Goal: Transaction & Acquisition: Subscribe to service/newsletter

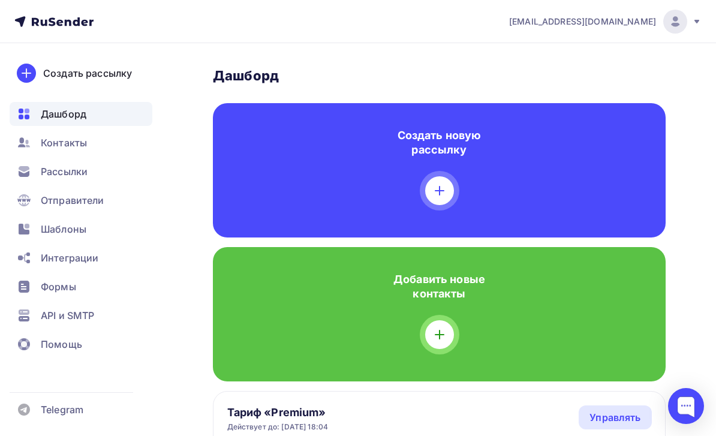
click at [113, 171] on div "Рассылки" at bounding box center [81, 171] width 143 height 24
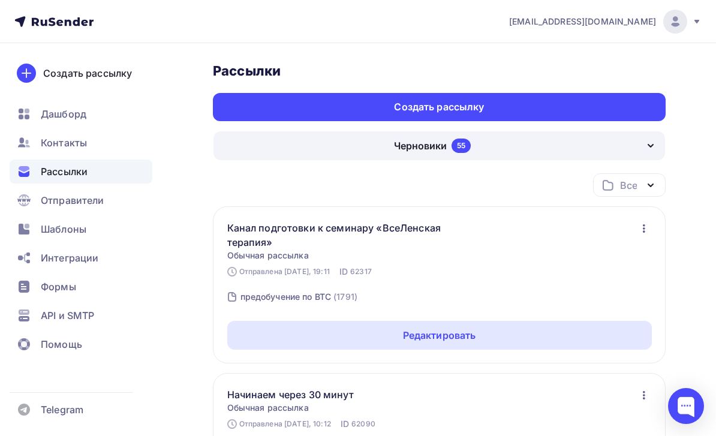
click at [102, 230] on div "Шаблоны" at bounding box center [81, 229] width 143 height 24
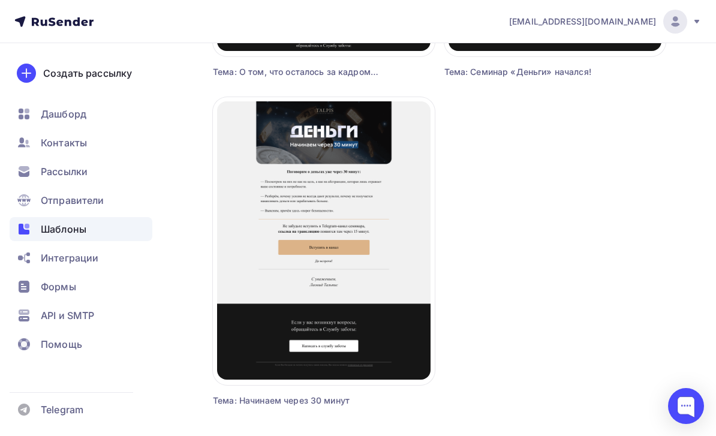
scroll to position [2090, 0]
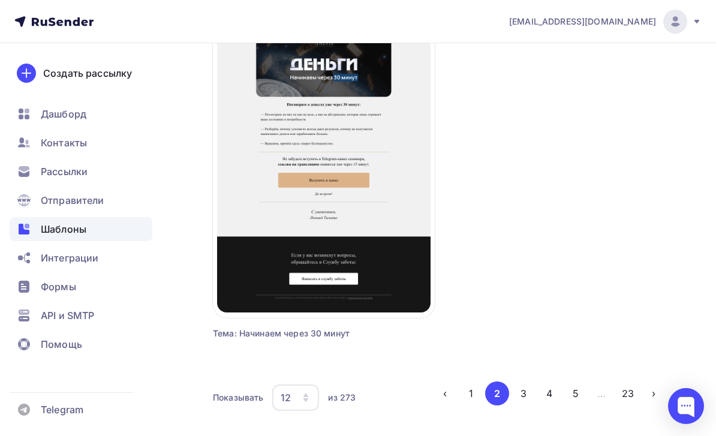
click at [520, 398] on button "3" at bounding box center [523, 393] width 24 height 24
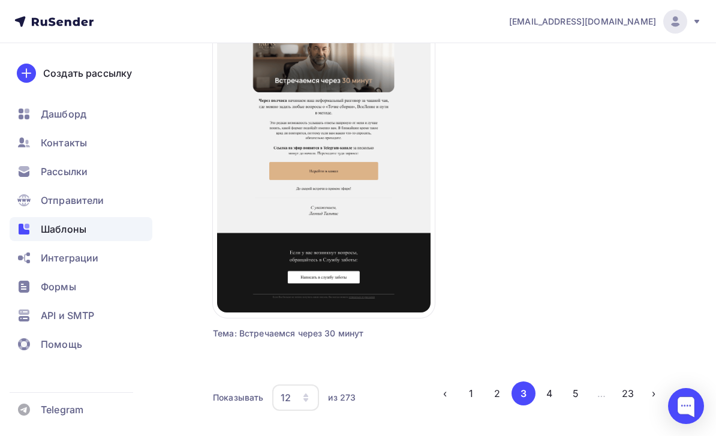
click at [123, 170] on div "Рассылки" at bounding box center [81, 171] width 143 height 24
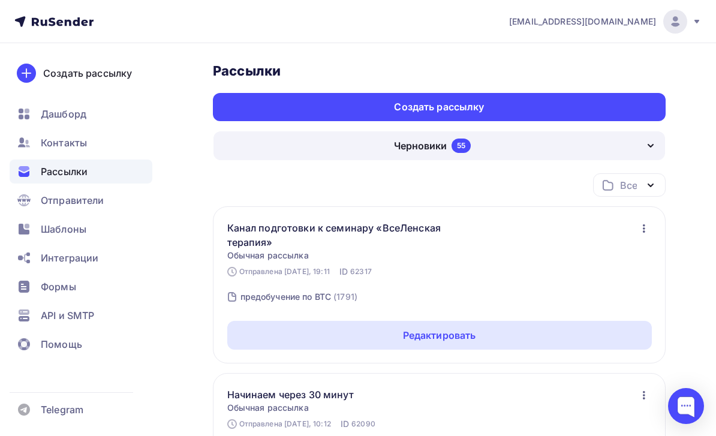
click at [573, 138] on div "Черновики 55" at bounding box center [438, 145] width 451 height 29
click at [585, 206] on div "Завершенные 418" at bounding box center [439, 208] width 424 height 14
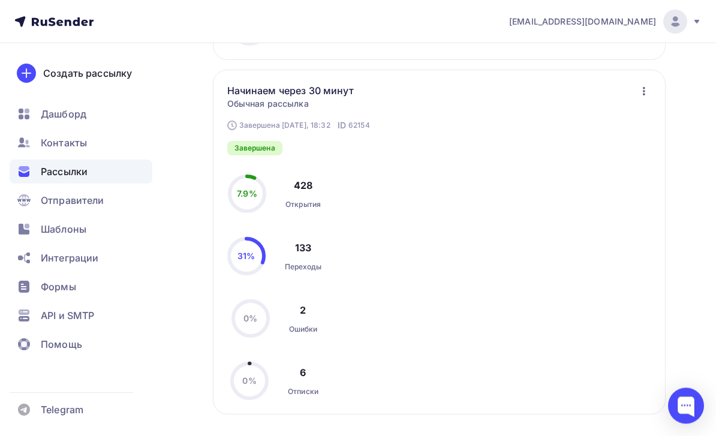
scroll to position [3376, 0]
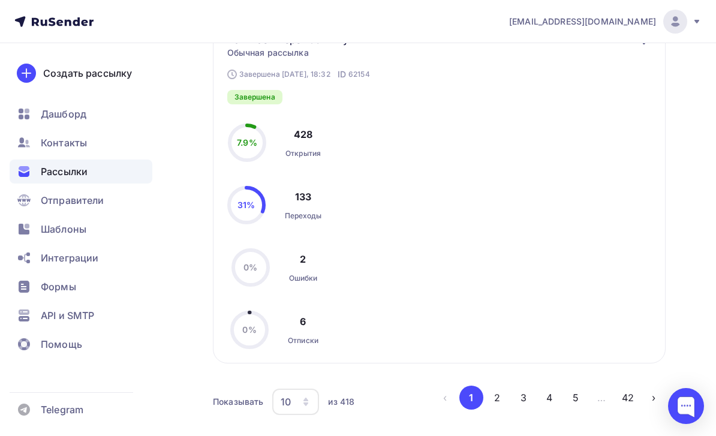
click at [499, 407] on button "2" at bounding box center [497, 397] width 24 height 24
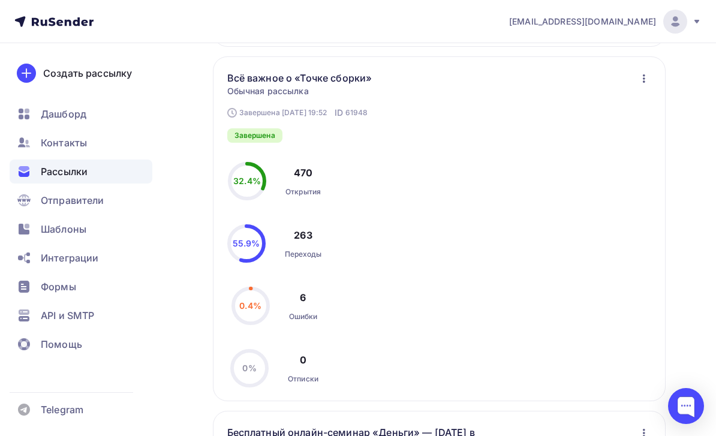
scroll to position [2630, 0]
click at [618, 210] on div "Завершена 08.10.2025, 19:52 ID 61948 Всё важное о «Точке сборки» Статистика Обз…" at bounding box center [439, 229] width 424 height 316
click at [642, 84] on icon "button" at bounding box center [643, 79] width 14 height 14
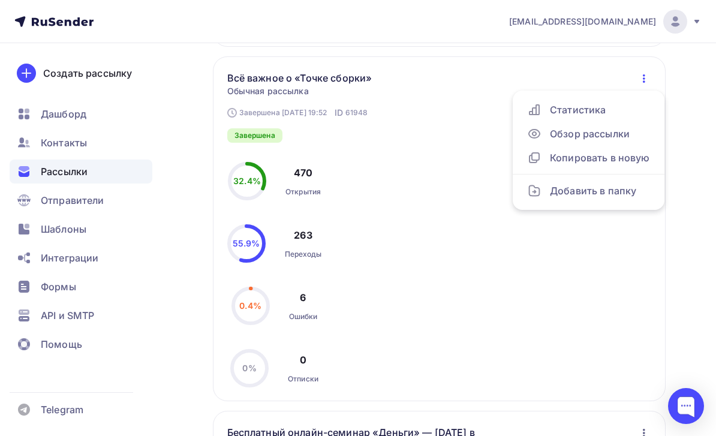
click at [641, 141] on div "Обзор рассылки" at bounding box center [588, 133] width 123 height 14
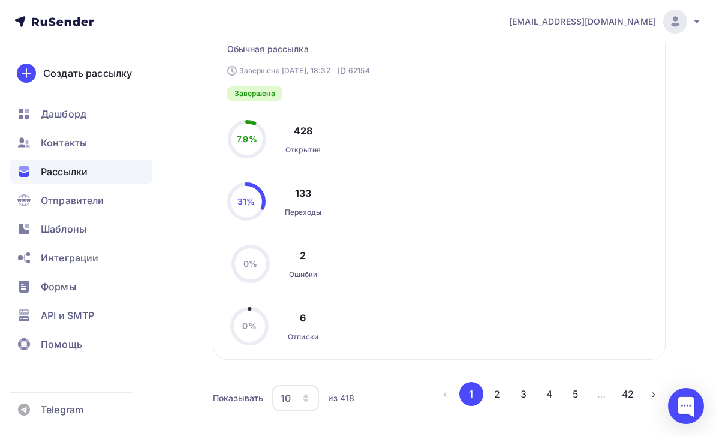
scroll to position [3458, 0]
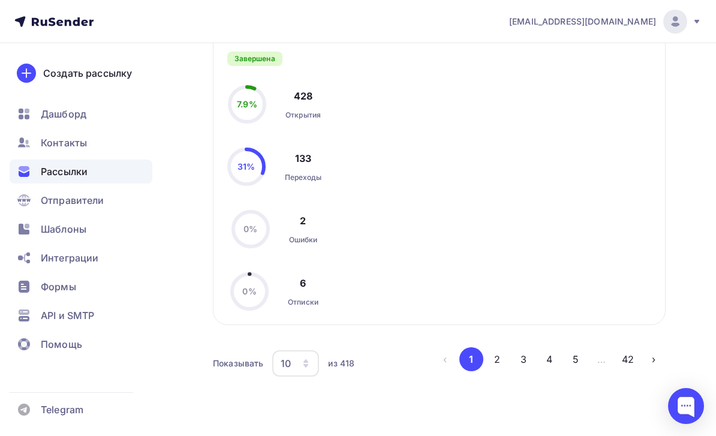
click at [503, 371] on button "2" at bounding box center [497, 359] width 24 height 24
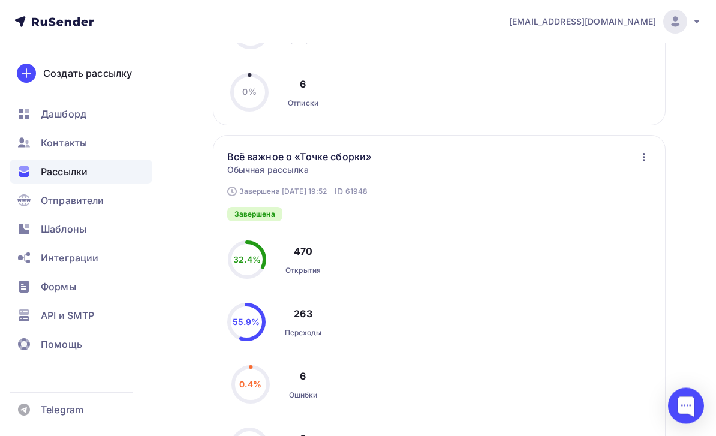
scroll to position [2552, 0]
click at [644, 164] on icon "button" at bounding box center [643, 157] width 14 height 14
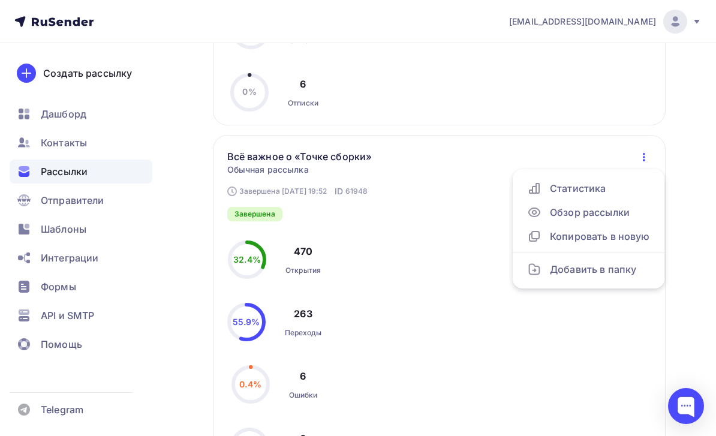
click at [589, 215] on div "Обзор рассылки" at bounding box center [588, 212] width 123 height 14
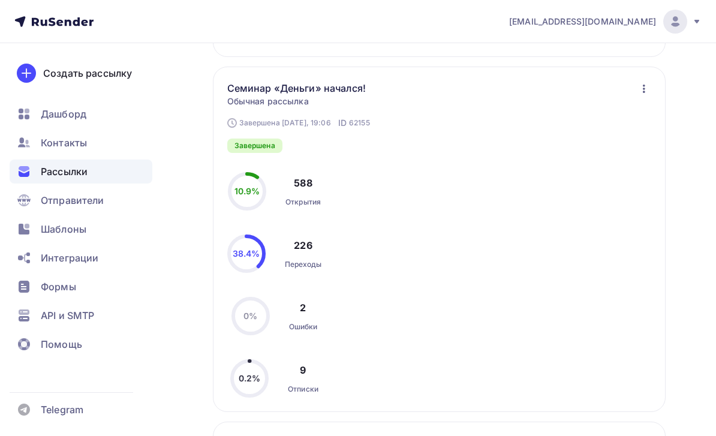
scroll to position [3458, 0]
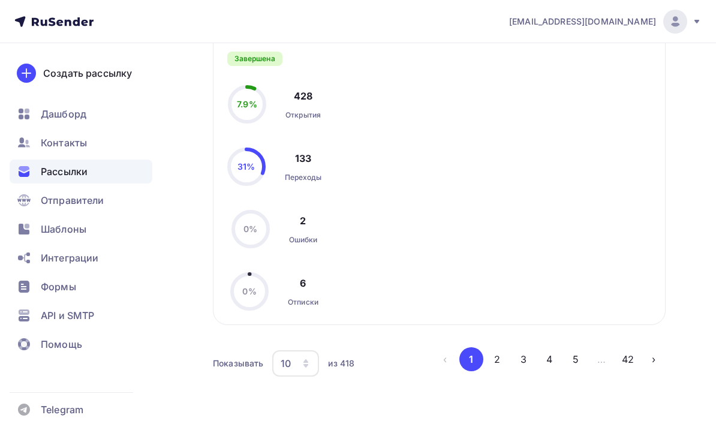
click at [503, 368] on button "2" at bounding box center [497, 359] width 24 height 24
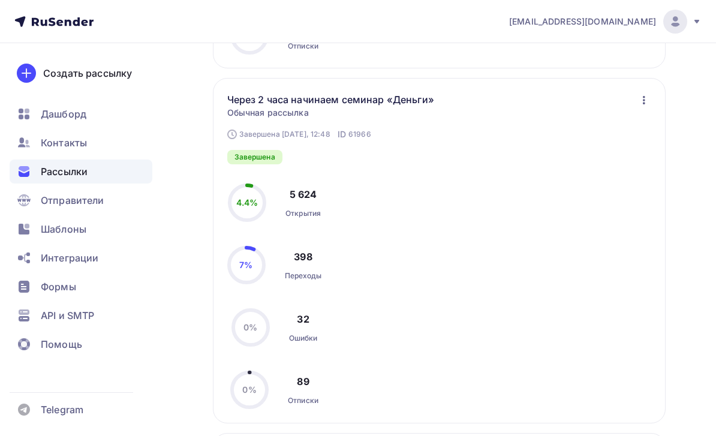
scroll to position [1900, 0]
click at [568, 263] on div "Завершена [DATE], 12:48 ID 61966 Через 2 часа начинаем семинар «Деньги» Статист…" at bounding box center [439, 250] width 424 height 316
click at [462, 99] on div "Через 2 часа начинаем семинар «Деньги» Статистика Обзор рассылки Копировать в н…" at bounding box center [363, 98] width 273 height 14
click at [463, 102] on div "Через 2 часа начинаем семинар «Деньги» Статистика Обзор рассылки Копировать в н…" at bounding box center [363, 98] width 273 height 14
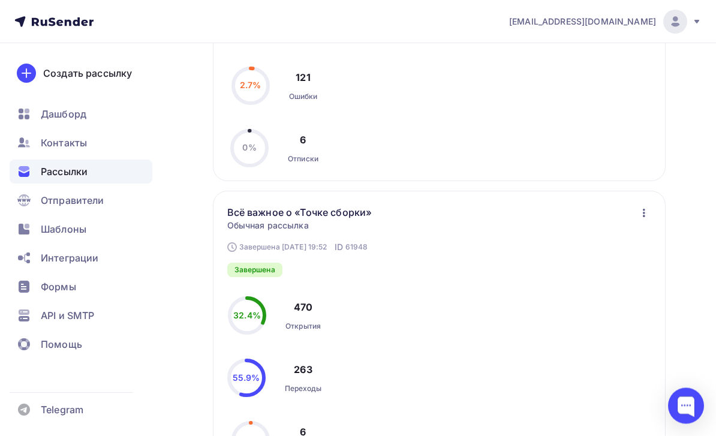
scroll to position [2531, 0]
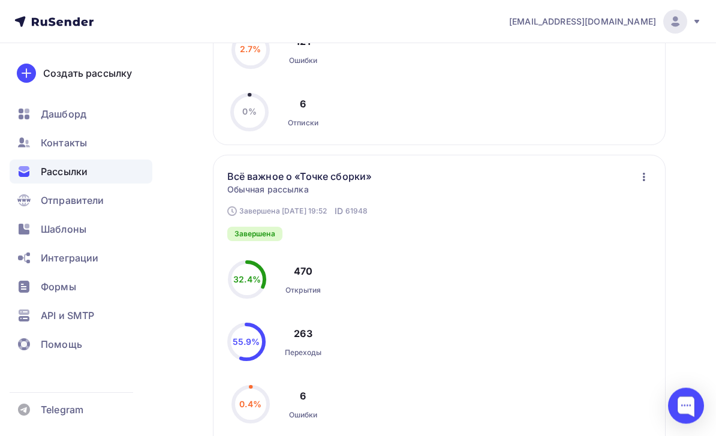
click at [136, 168] on div "Рассылки" at bounding box center [81, 171] width 143 height 24
click at [139, 166] on div "Рассылки" at bounding box center [81, 171] width 143 height 24
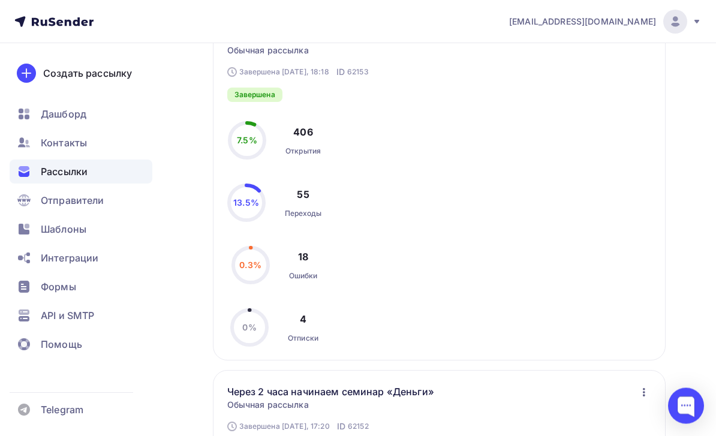
scroll to position [0, 0]
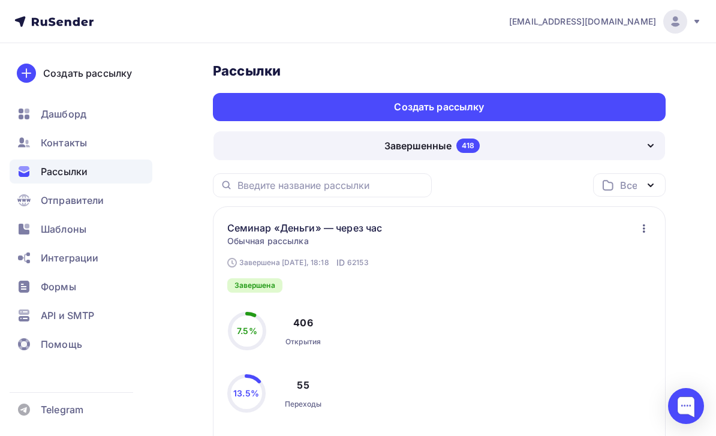
click at [555, 104] on div "Создать рассылку" at bounding box center [439, 107] width 452 height 28
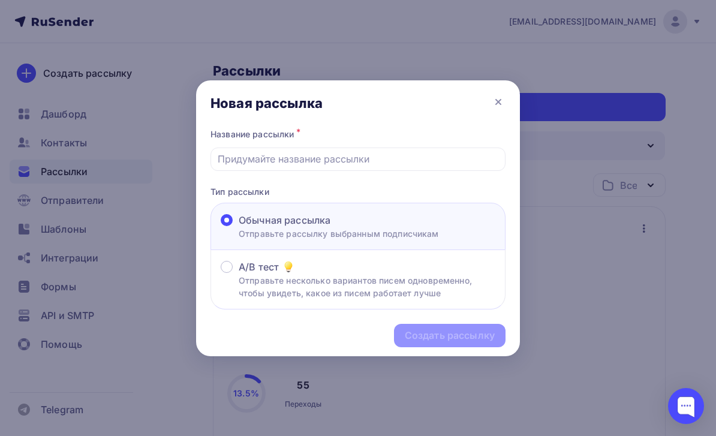
click at [497, 96] on icon at bounding box center [498, 102] width 14 height 14
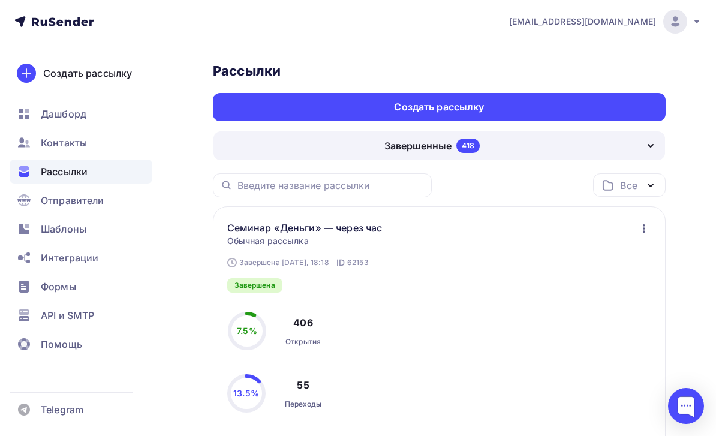
click at [150, 149] on div "Контакты" at bounding box center [81, 143] width 143 height 24
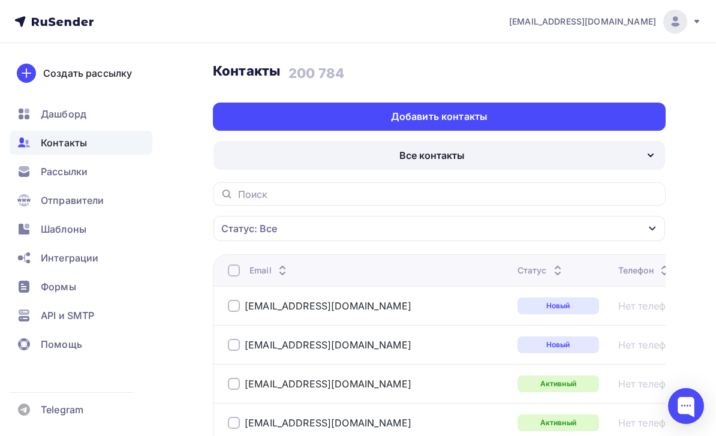
click at [632, 113] on div "Добавить контакты" at bounding box center [439, 116] width 452 height 28
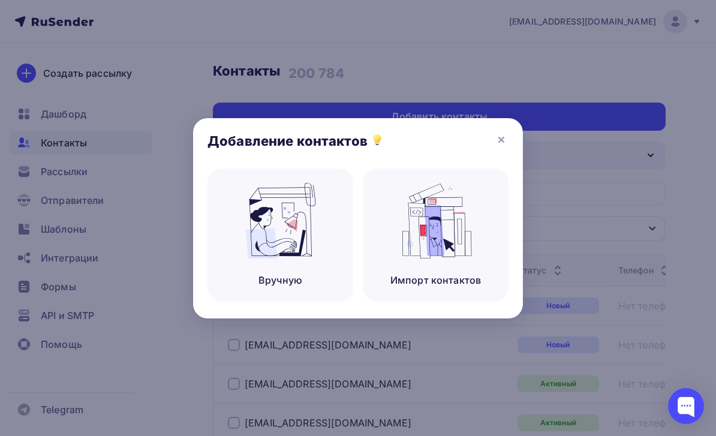
click at [503, 129] on div "Добавление контактов" at bounding box center [358, 143] width 330 height 50
click at [500, 143] on icon at bounding box center [501, 139] width 14 height 14
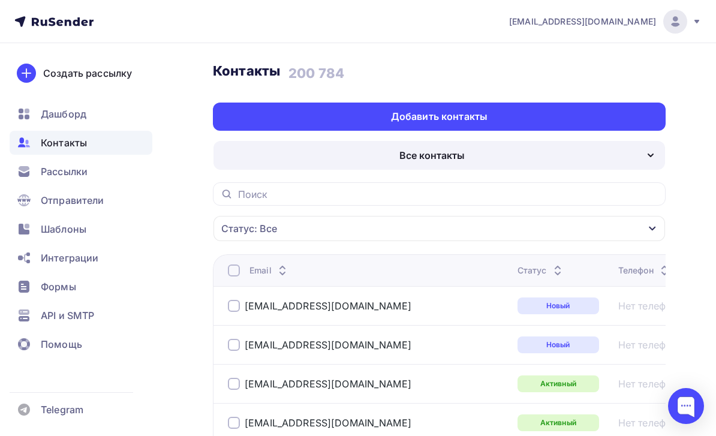
click at [135, 173] on div "Рассылки" at bounding box center [81, 171] width 143 height 24
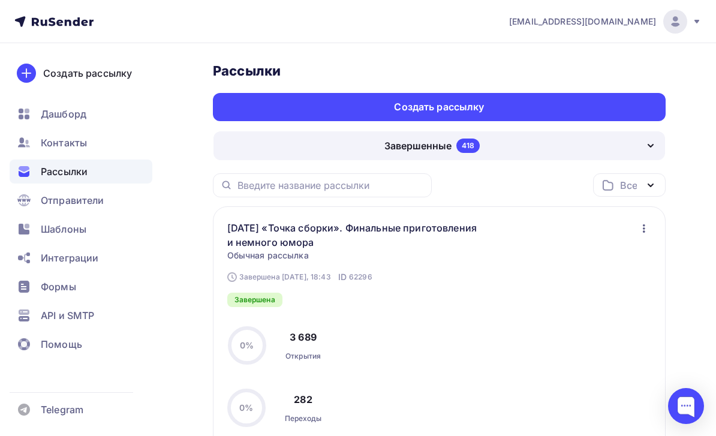
click at [594, 105] on div "Создать рассылку" at bounding box center [439, 107] width 452 height 28
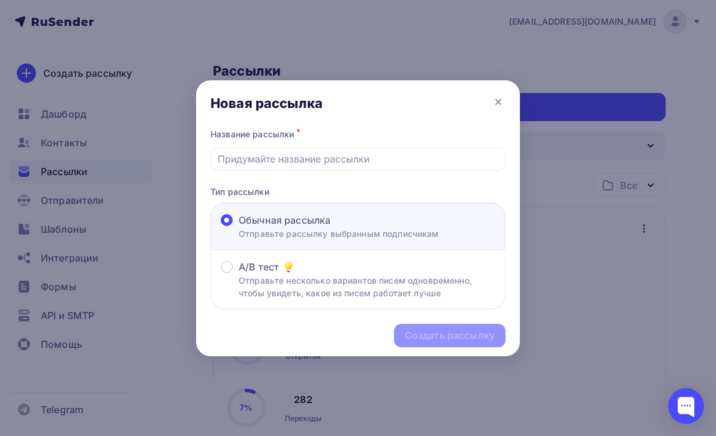
click at [484, 152] on input "text" at bounding box center [358, 159] width 281 height 14
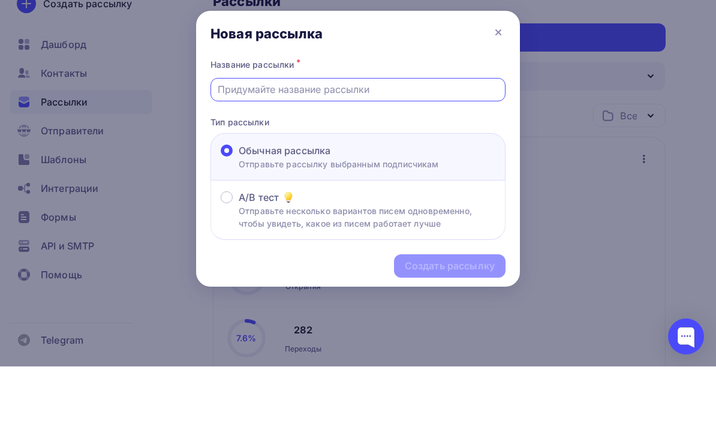
scroll to position [70, 0]
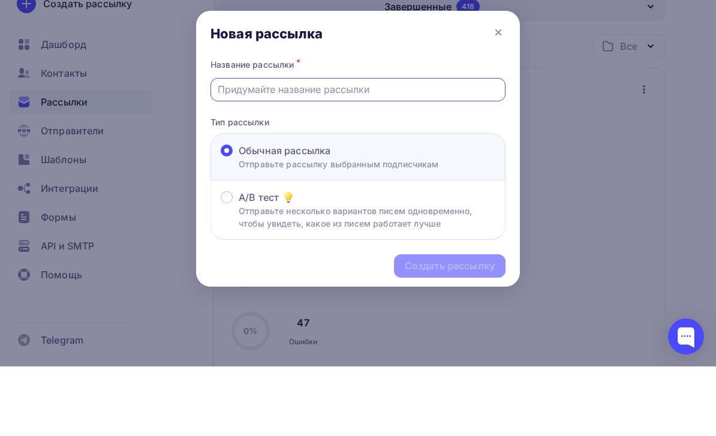
click at [340, 152] on input "text" at bounding box center [358, 159] width 281 height 14
paste input "Всё важное о «Точке сборки»"
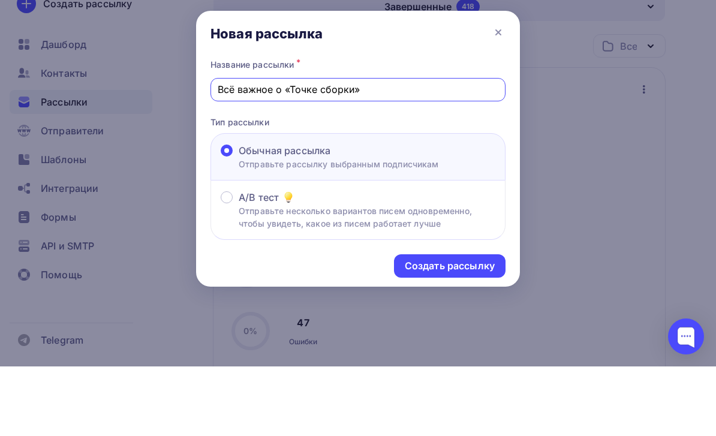
scroll to position [139, 0]
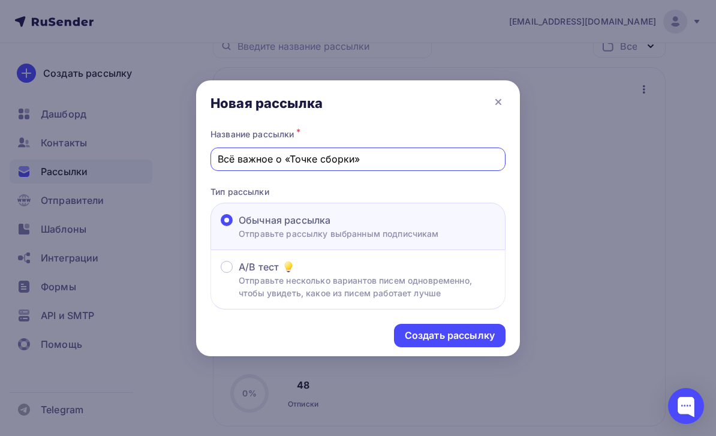
type input "Всё важное о «Точке сборки»"
click at [477, 339] on div "Создать рассылку" at bounding box center [450, 335] width 90 height 14
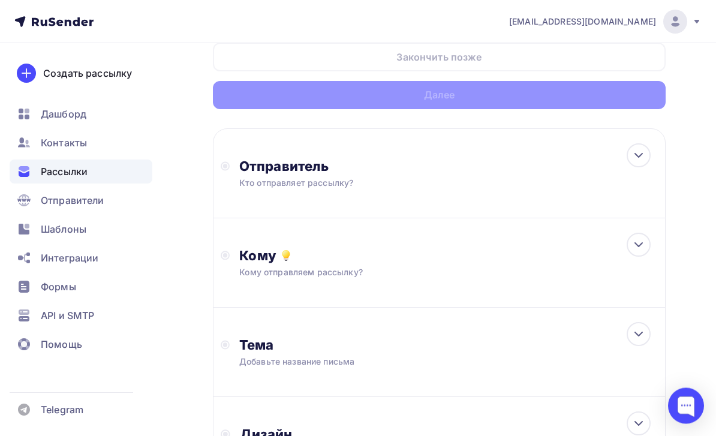
scroll to position [70, 0]
click at [644, 165] on div at bounding box center [638, 155] width 24 height 24
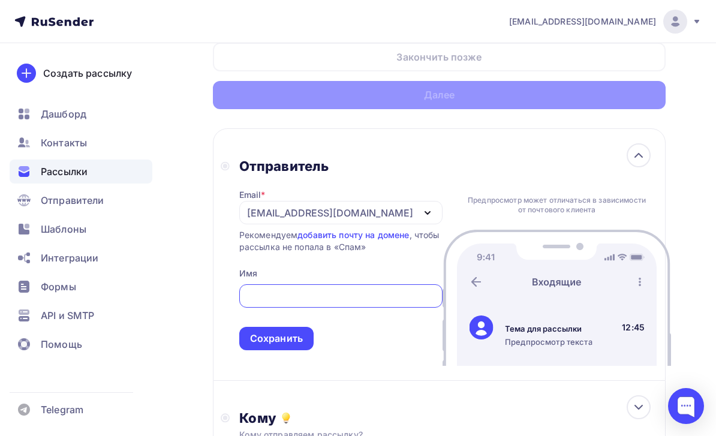
scroll to position [0, 0]
click at [393, 204] on div "[EMAIL_ADDRESS][DOMAIN_NAME]" at bounding box center [340, 212] width 203 height 23
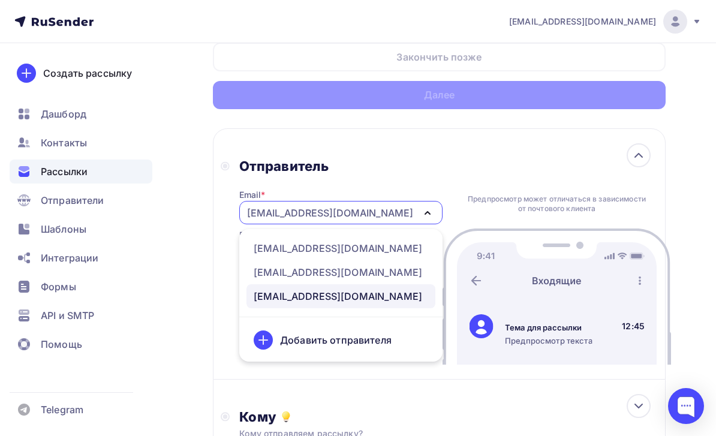
click at [387, 247] on div "[EMAIL_ADDRESS][DOMAIN_NAME]" at bounding box center [337, 248] width 168 height 14
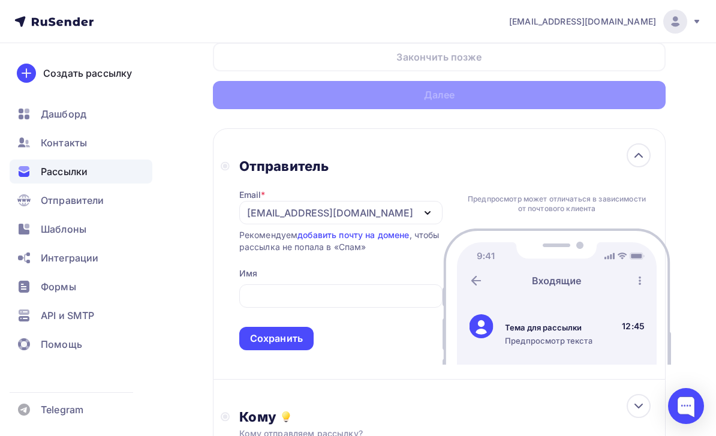
click at [385, 303] on input "text" at bounding box center [340, 296] width 189 height 14
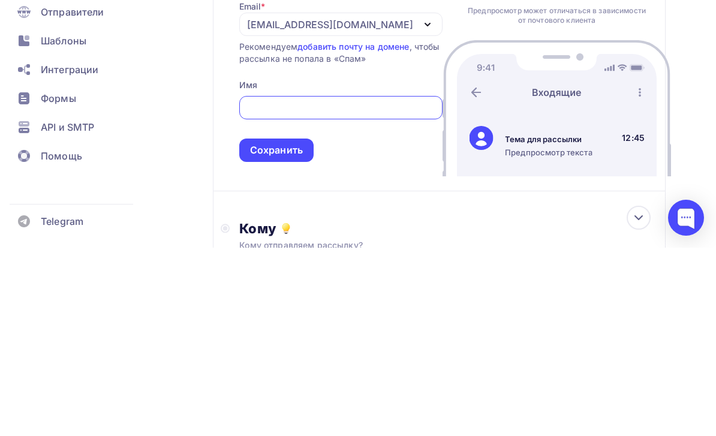
type input "Т"
type input "[PERSON_NAME]"
click at [297, 331] on div "Сохранить" at bounding box center [276, 338] width 53 height 14
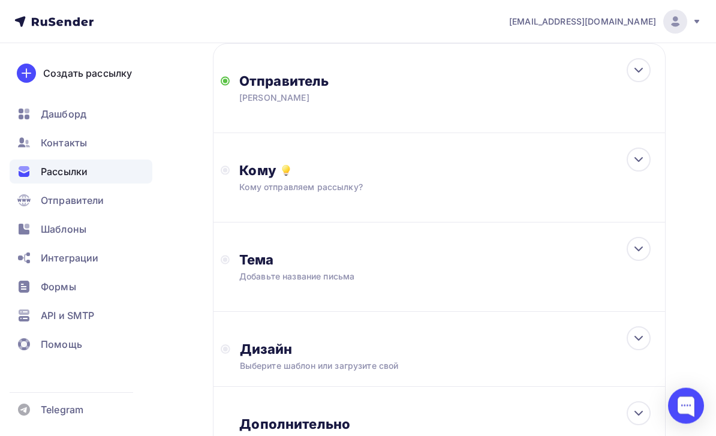
scroll to position [154, 0]
click at [624, 177] on div "Кому" at bounding box center [448, 171] width 418 height 17
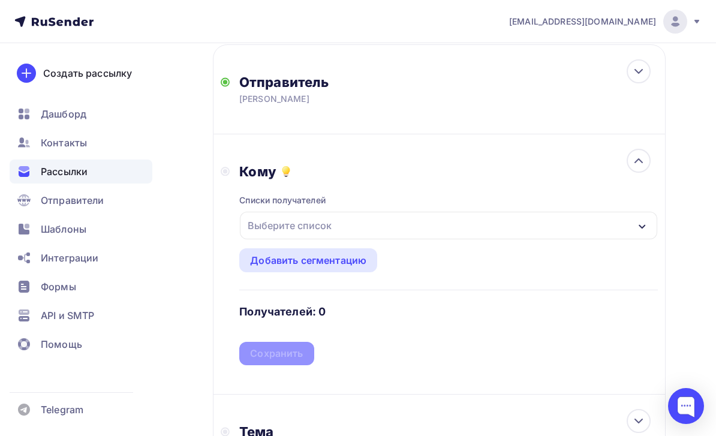
click at [579, 220] on div "Выберите список" at bounding box center [448, 226] width 417 height 28
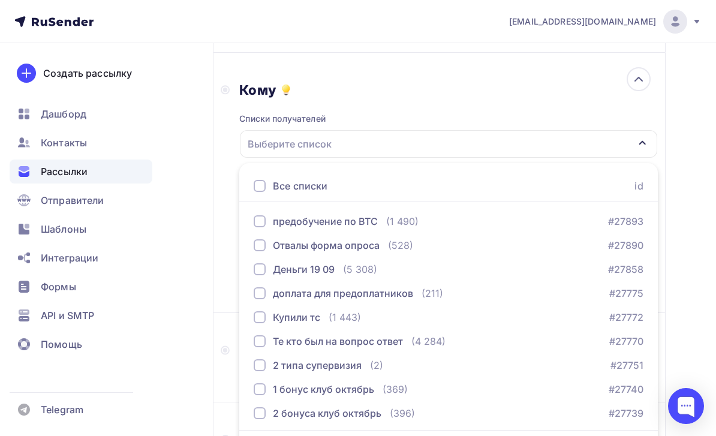
click at [210, 263] on div "Назад Всё важное о «Точке сборки» Всё важное о «Точке сборки» Закончить позже Д…" at bounding box center [358, 226] width 716 height 836
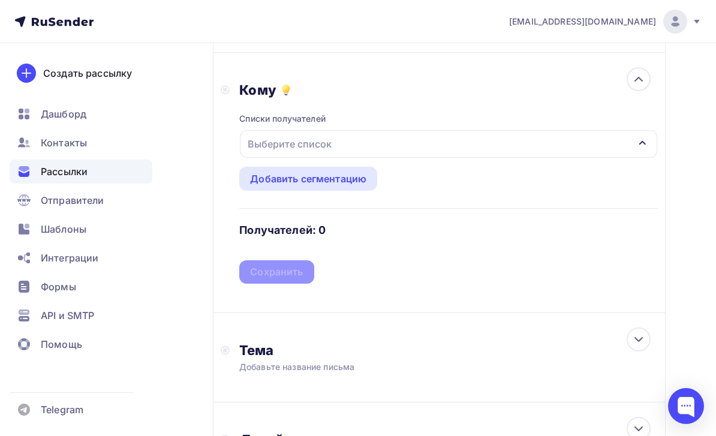
click at [161, 149] on div "Создать рассылку [GEOGRAPHIC_DATA] Контакты Рассылки Отправители Шаблоны Интегр…" at bounding box center [81, 239] width 162 height 393
click at [104, 144] on div "Контакты" at bounding box center [81, 143] width 143 height 24
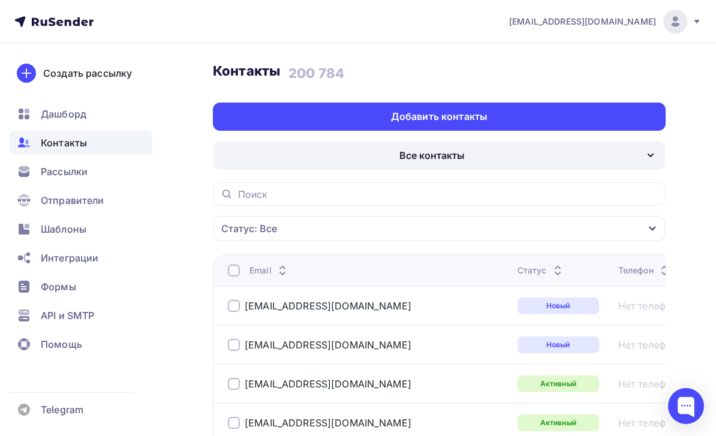
click at [626, 114] on div "Добавить контакты" at bounding box center [439, 116] width 452 height 28
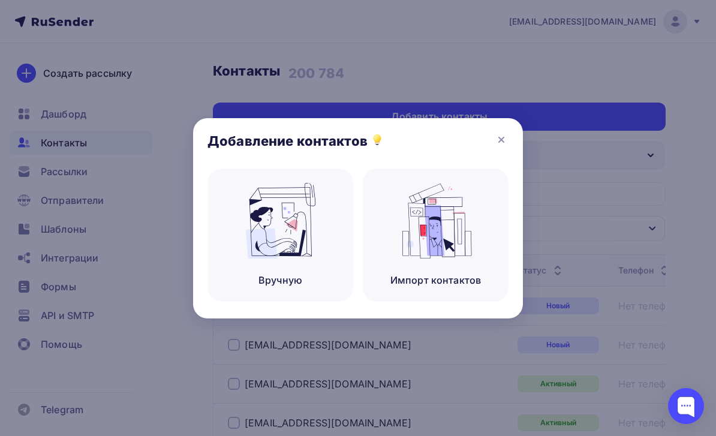
click at [302, 258] on img at bounding box center [280, 221] width 80 height 76
click at [289, 243] on img at bounding box center [280, 221] width 80 height 76
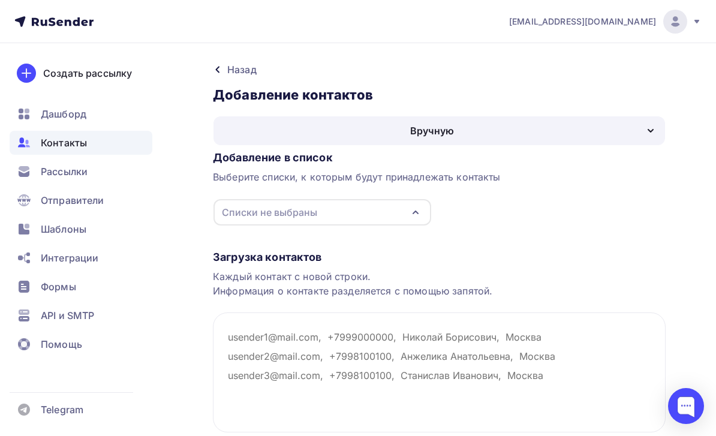
click at [407, 206] on div "Списки не выбраны" at bounding box center [322, 212] width 218 height 26
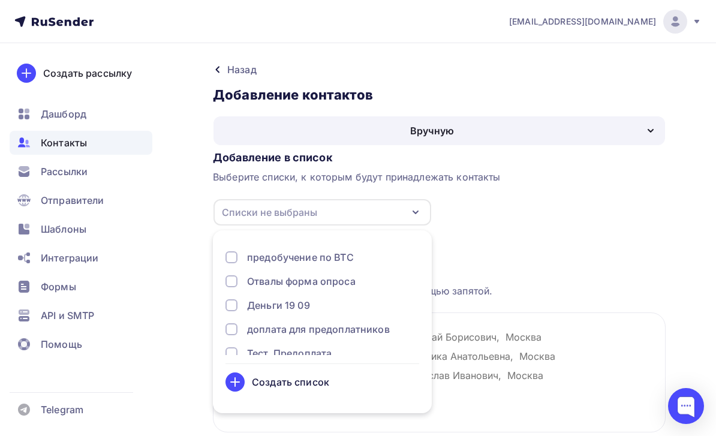
click at [304, 381] on div "Создать список" at bounding box center [290, 382] width 77 height 14
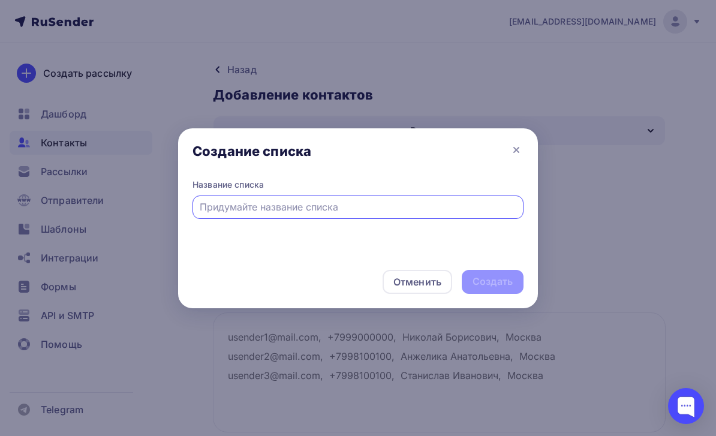
click at [391, 214] on input "text" at bounding box center [358, 207] width 317 height 14
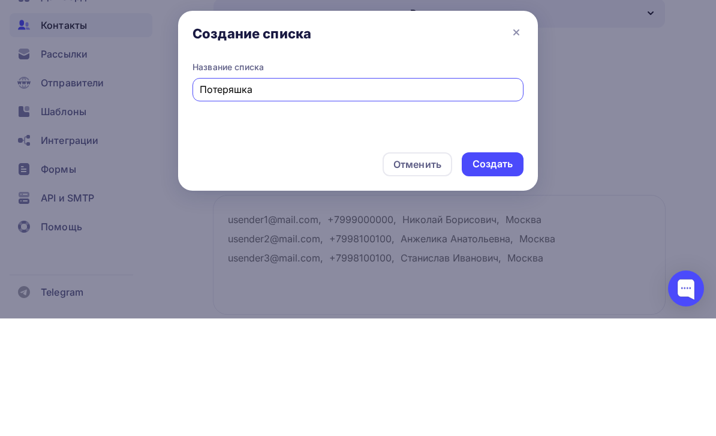
type input "Потеряшка"
click at [494, 274] on div "Создать" at bounding box center [492, 281] width 40 height 14
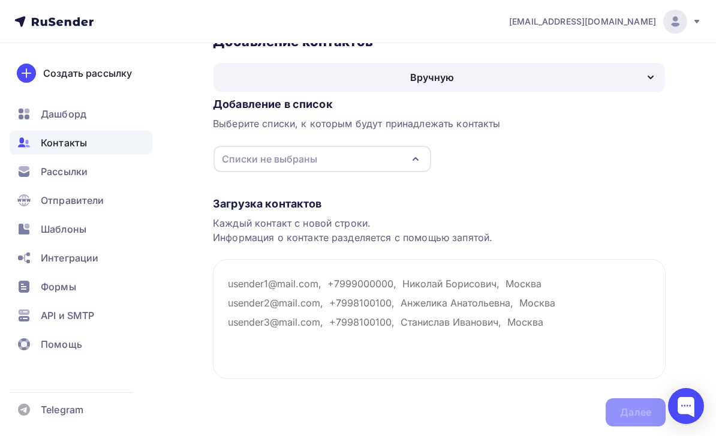
click at [402, 307] on textarea at bounding box center [439, 319] width 452 height 120
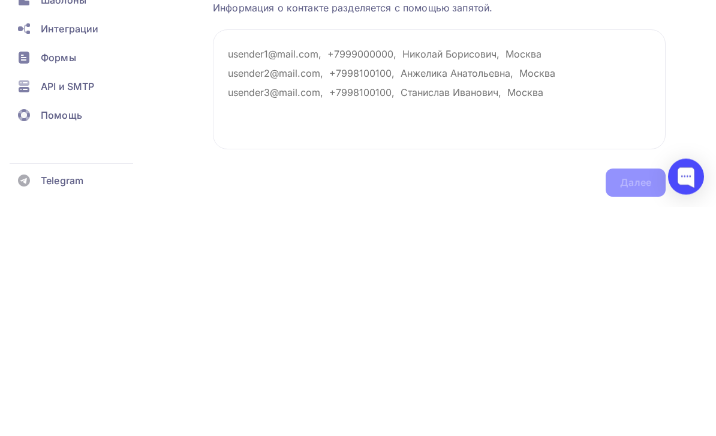
click at [250, 259] on textarea at bounding box center [439, 319] width 452 height 120
paste textarea "[PERSON_NAME][EMAIL_ADDRESS][DOMAIN_NAME]"
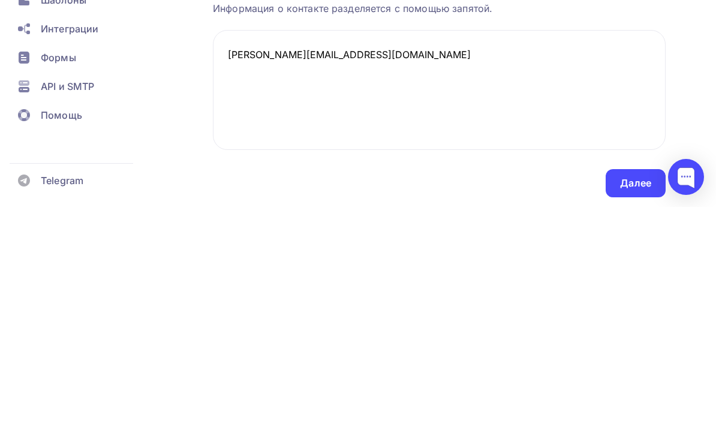
scroll to position [92, 0]
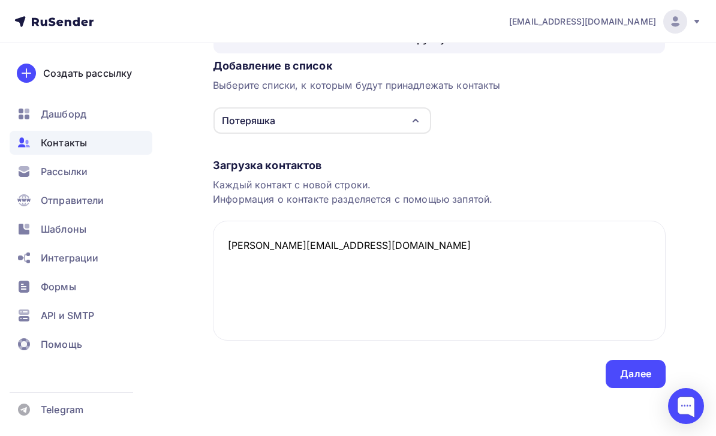
type textarea "[PERSON_NAME][EMAIL_ADDRESS][DOMAIN_NAME]"
click at [642, 378] on div "Далее" at bounding box center [635, 374] width 31 height 14
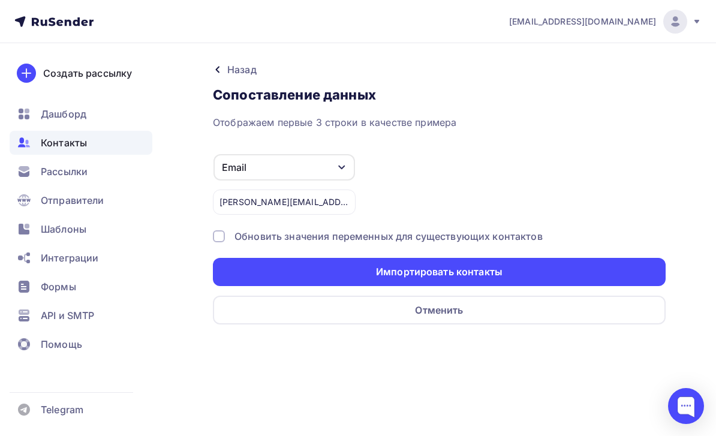
scroll to position [38, 0]
click at [650, 258] on div "Импортировать контакты" at bounding box center [439, 272] width 452 height 28
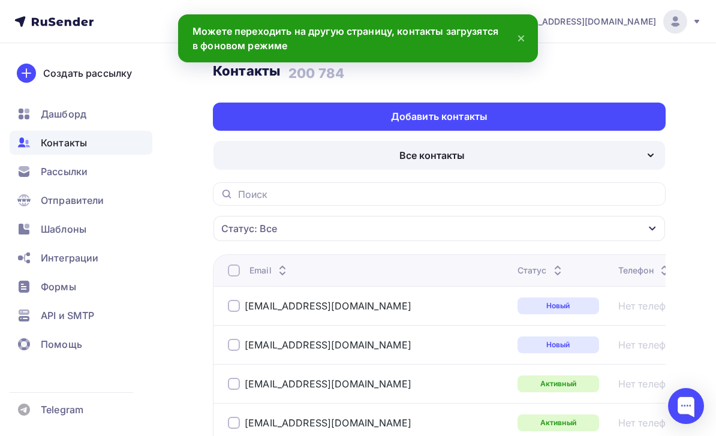
click at [129, 206] on div "Отправители" at bounding box center [81, 200] width 143 height 24
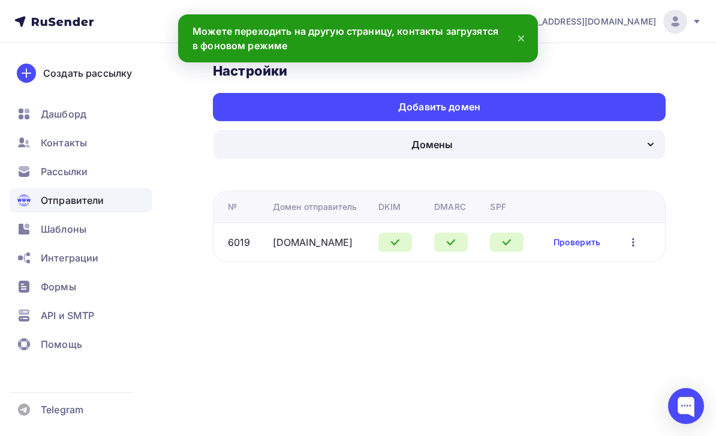
click at [114, 200] on div "Отправители" at bounding box center [81, 200] width 143 height 24
click at [122, 176] on div "Рассылки" at bounding box center [81, 171] width 143 height 24
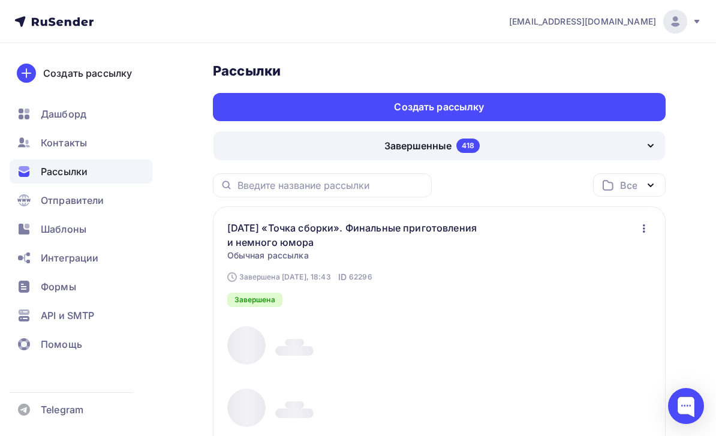
click at [632, 103] on div "Создать рассылку" at bounding box center [439, 107] width 452 height 28
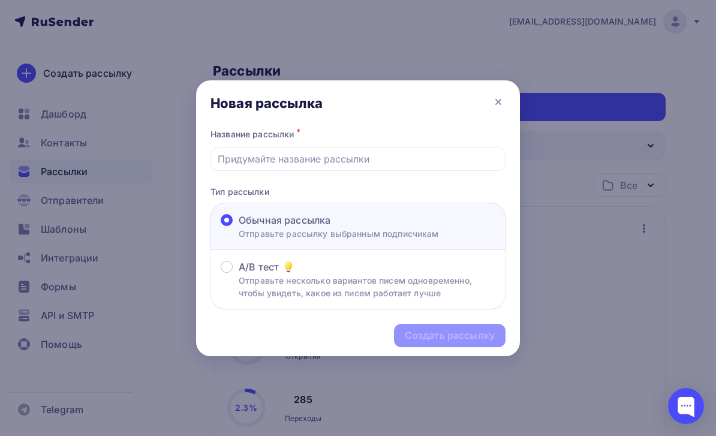
click at [447, 195] on p "Тип рассылки" at bounding box center [357, 191] width 295 height 13
click at [430, 194] on p "Тип рассылки" at bounding box center [357, 191] width 295 height 13
click at [412, 186] on p "Тип рассылки" at bounding box center [357, 191] width 295 height 13
click at [385, 195] on p "Тип рассылки" at bounding box center [357, 191] width 295 height 13
click at [384, 190] on p "Тип рассылки" at bounding box center [357, 191] width 295 height 13
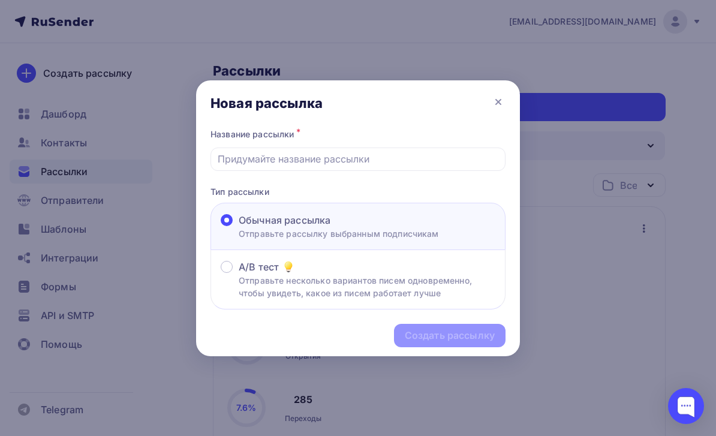
click at [384, 187] on p "Тип рассылки" at bounding box center [357, 191] width 295 height 13
click at [383, 187] on p "Тип рассылки" at bounding box center [357, 191] width 295 height 13
click at [394, 155] on input "text" at bounding box center [358, 159] width 281 height 14
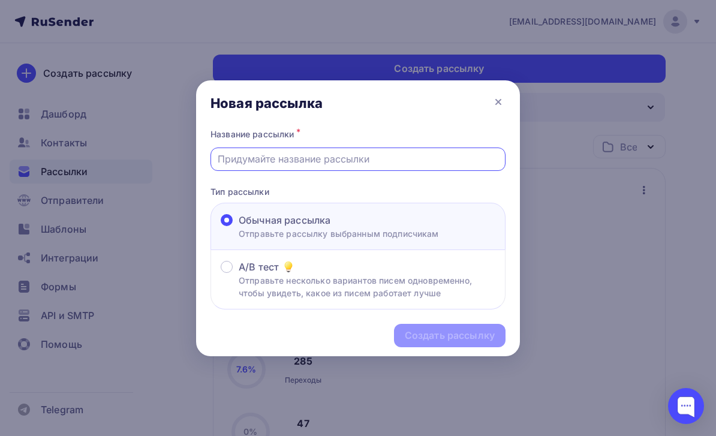
click at [352, 157] on input "text" at bounding box center [358, 159] width 281 height 14
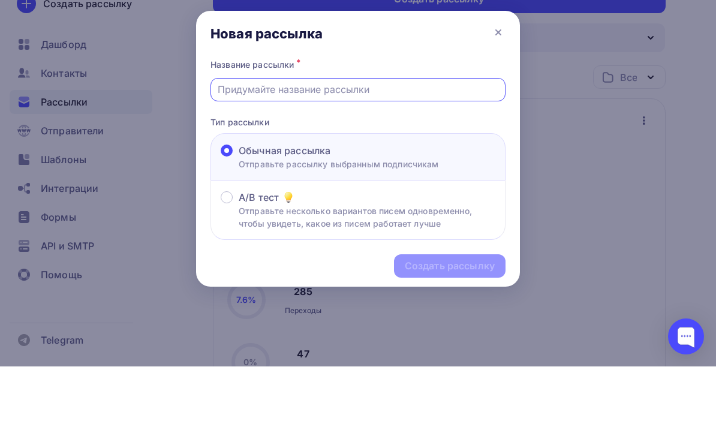
click at [293, 152] on input "text" at bounding box center [358, 159] width 281 height 14
paste input "Всё важное о «Точке сборки»"
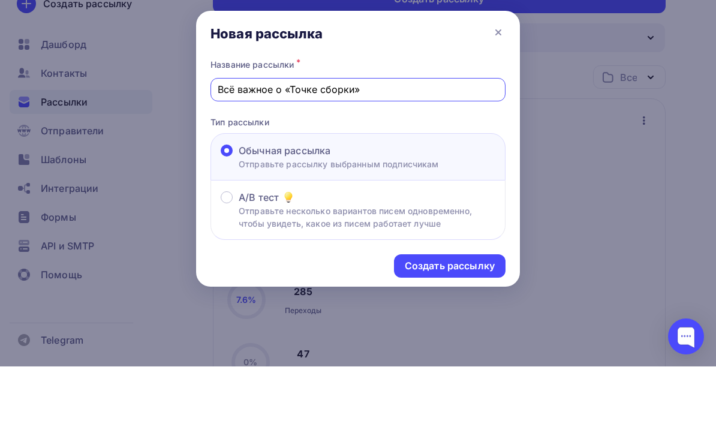
scroll to position [108, 0]
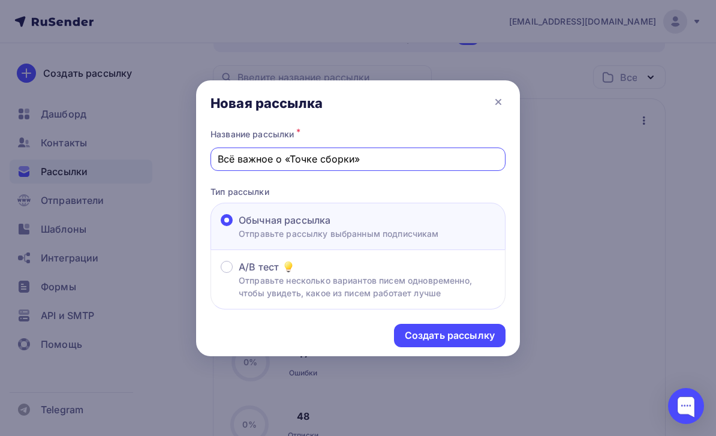
type input "Всё важное о «Точке сборки»"
click at [489, 335] on div "Создать рассылку" at bounding box center [450, 335] width 90 height 14
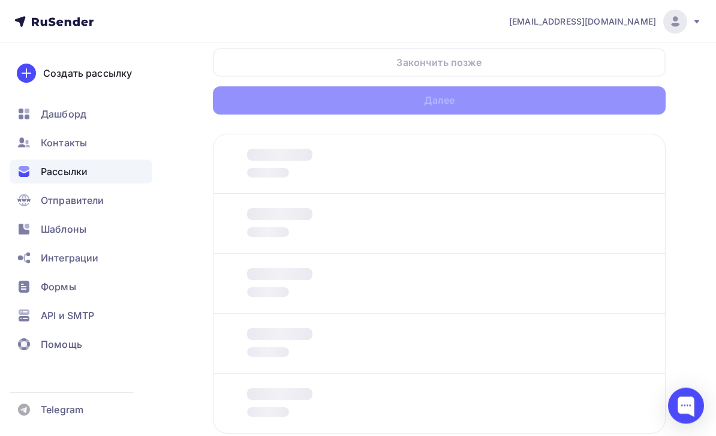
scroll to position [73, 0]
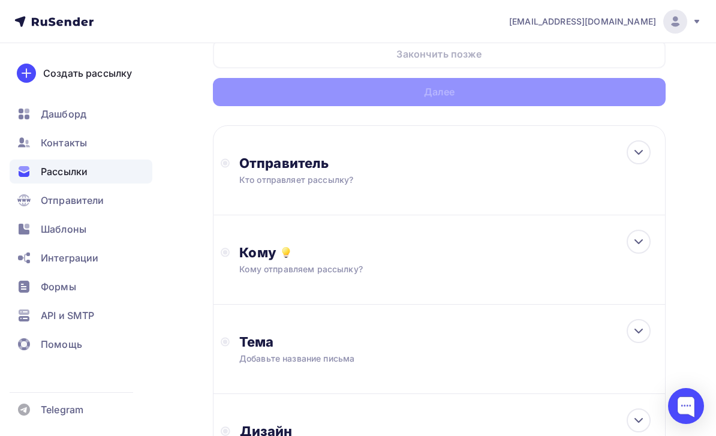
click at [587, 152] on div "Отправитель Кто отправляет рассылку? Email * [EMAIL_ADDRESS][DOMAIN_NAME] [EMAI…" at bounding box center [439, 170] width 452 height 90
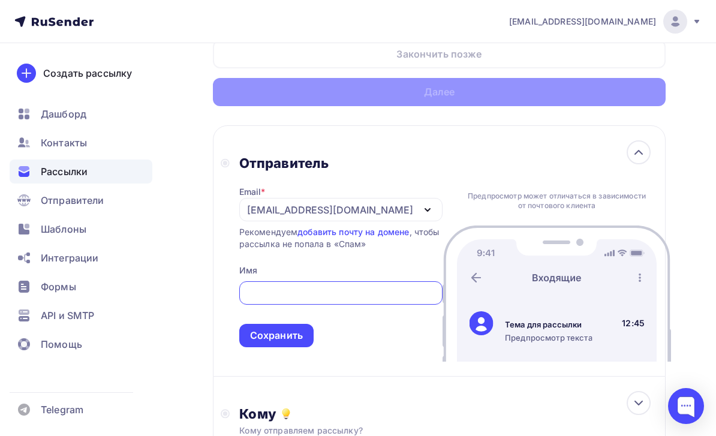
scroll to position [0, 0]
click at [420, 207] on icon "button" at bounding box center [427, 210] width 14 height 14
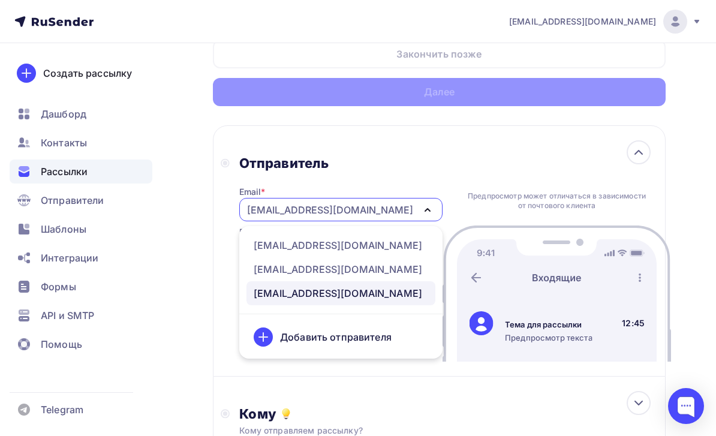
click at [388, 242] on div "[EMAIL_ADDRESS][DOMAIN_NAME]" at bounding box center [337, 245] width 168 height 14
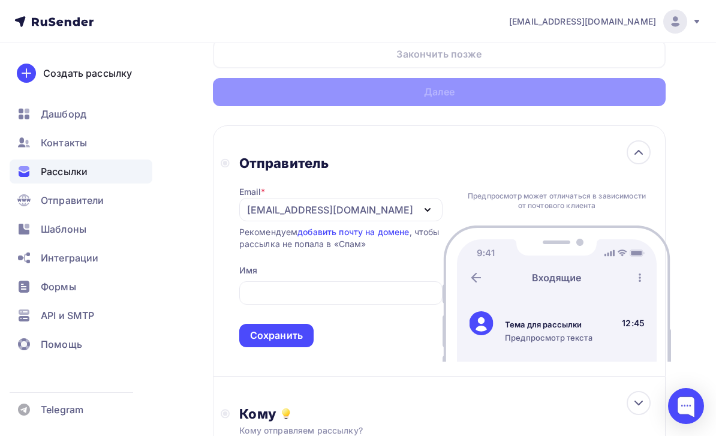
click at [391, 292] on input "text" at bounding box center [340, 293] width 189 height 14
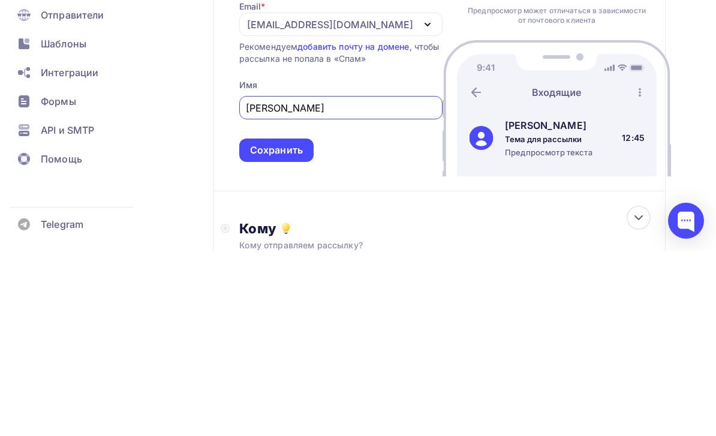
type input "[PERSON_NAME]"
click at [289, 324] on div "Сохранить" at bounding box center [276, 335] width 74 height 23
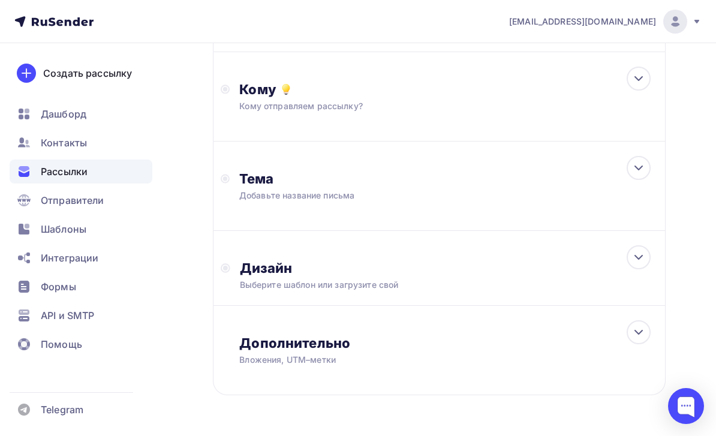
click at [619, 99] on div "Кому Кому отправляем рассылку? Списки получателей Выберите список Все списки id…" at bounding box center [448, 96] width 418 height 31
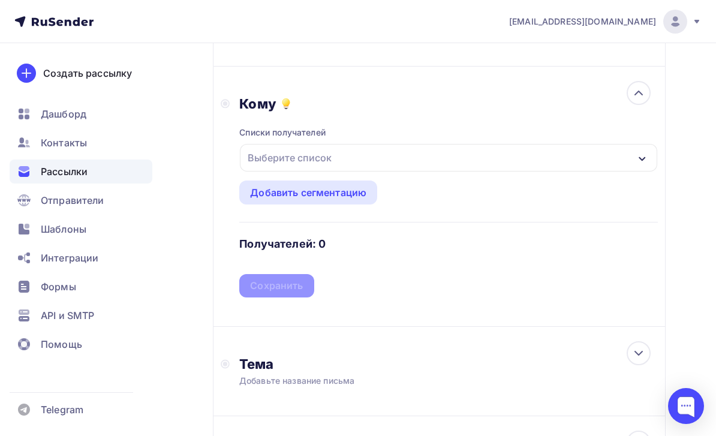
click at [573, 151] on div "Выберите список" at bounding box center [448, 158] width 417 height 28
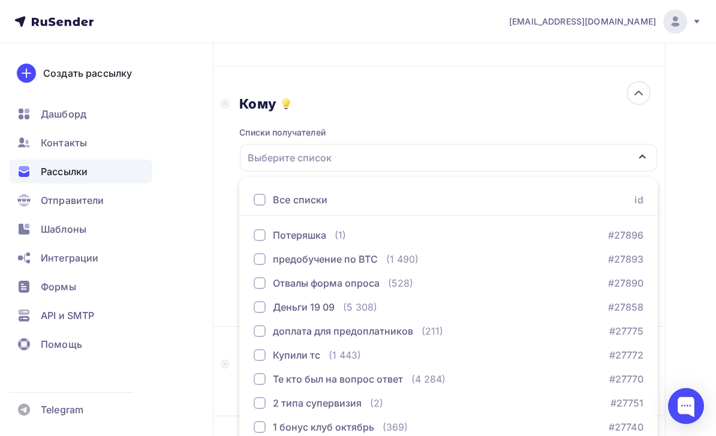
scroll to position [236, 0]
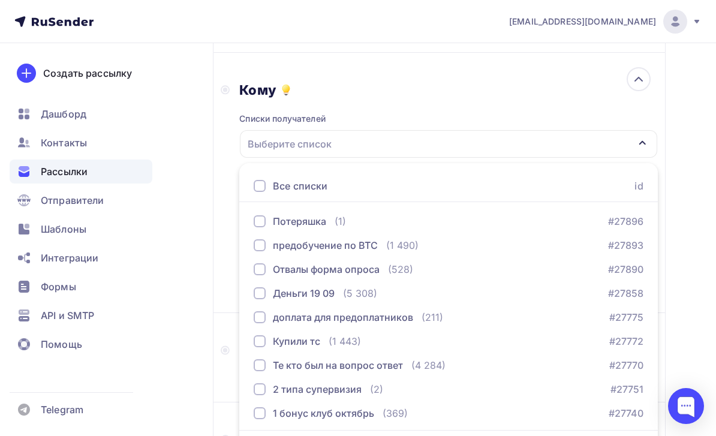
click at [538, 214] on button "Потеряшка (1) #27896" at bounding box center [448, 221] width 404 height 24
click at [206, 288] on div "Назад Всё важное о «Точке сборки» Всё важное о «Точке сборки» Закончить позже Д…" at bounding box center [358, 226] width 716 height 836
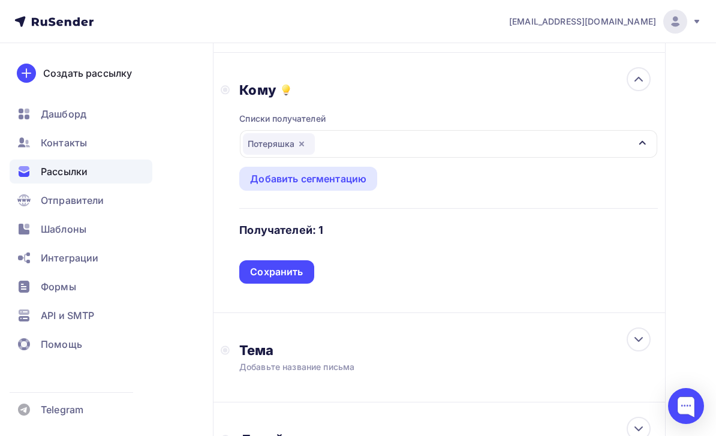
click at [286, 271] on div "Сохранить" at bounding box center [276, 272] width 53 height 14
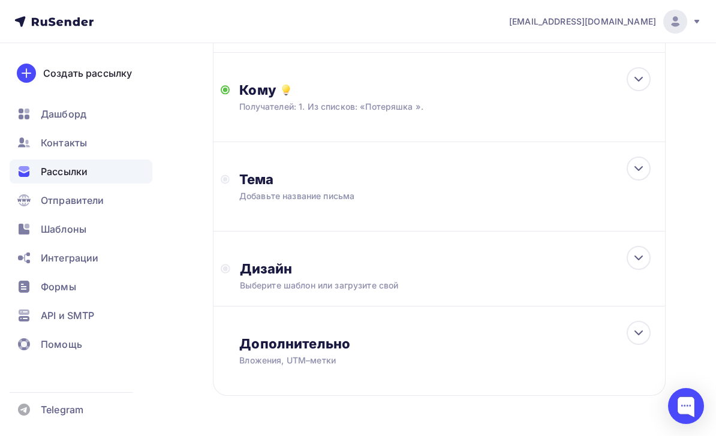
scroll to position [236, 0]
click at [461, 172] on div "Тема" at bounding box center [357, 178] width 237 height 17
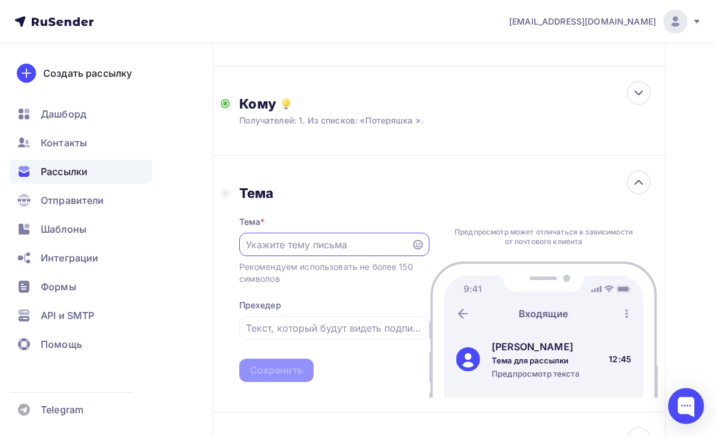
scroll to position [0, 0]
click at [361, 245] on input "text" at bounding box center [325, 244] width 158 height 14
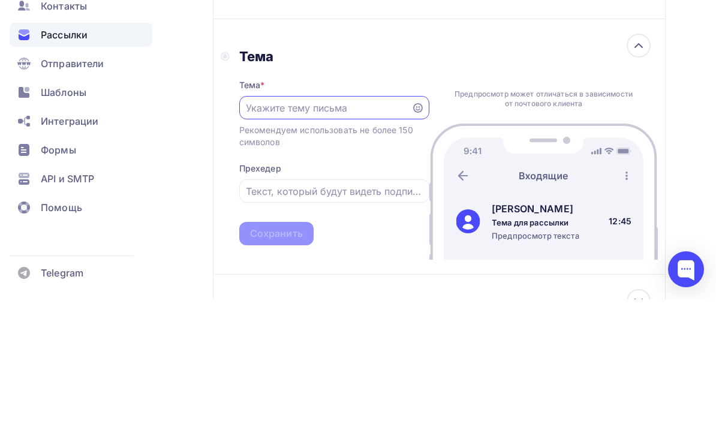
click at [315, 237] on input "text" at bounding box center [325, 244] width 158 height 14
paste input "Всё важное о «Точке сборки»"
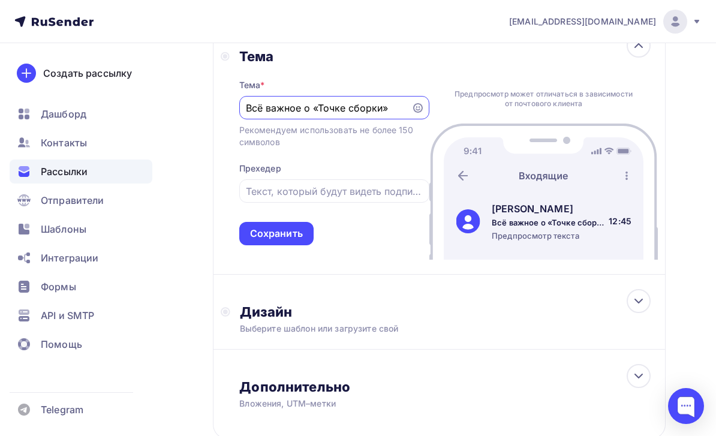
type input "Всё важное о «Точке сборки»"
click at [289, 237] on div "Сохранить" at bounding box center [276, 234] width 53 height 14
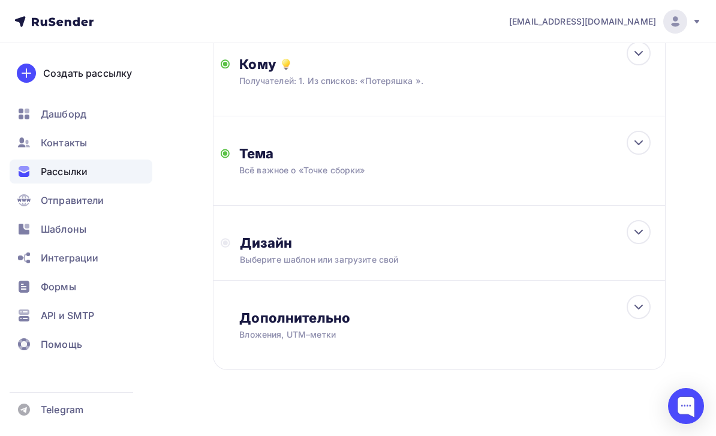
scroll to position [236, 0]
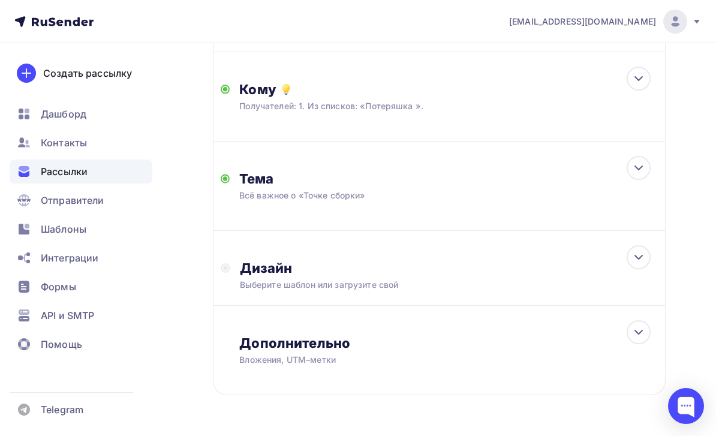
click at [593, 280] on div "Выберите шаблон или загрузите свой" at bounding box center [428, 285] width 376 height 12
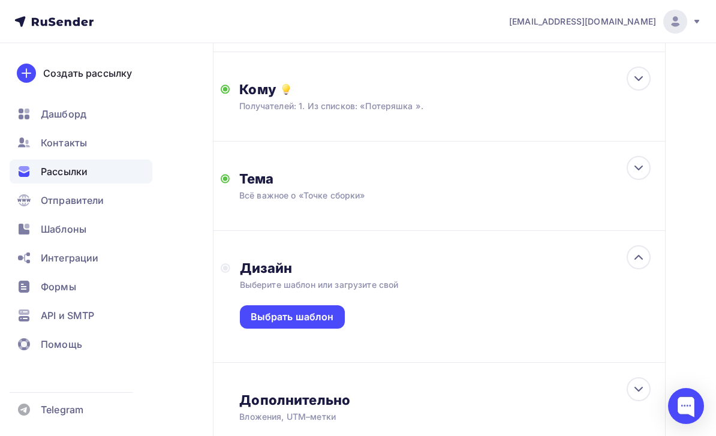
click at [322, 323] on div "Выбрать шаблон" at bounding box center [291, 317] width 83 height 14
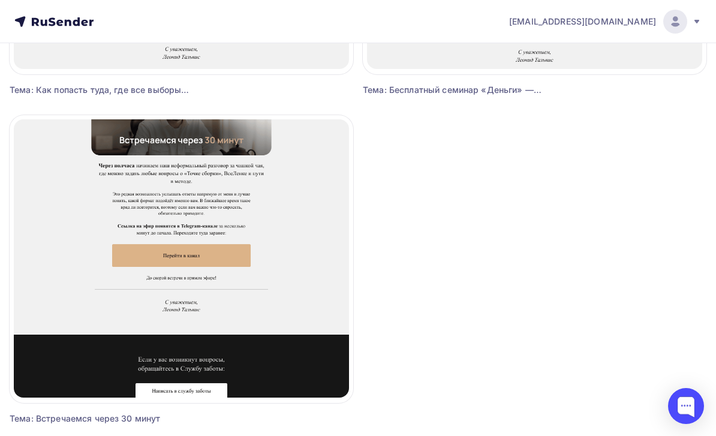
scroll to position [2080, 0]
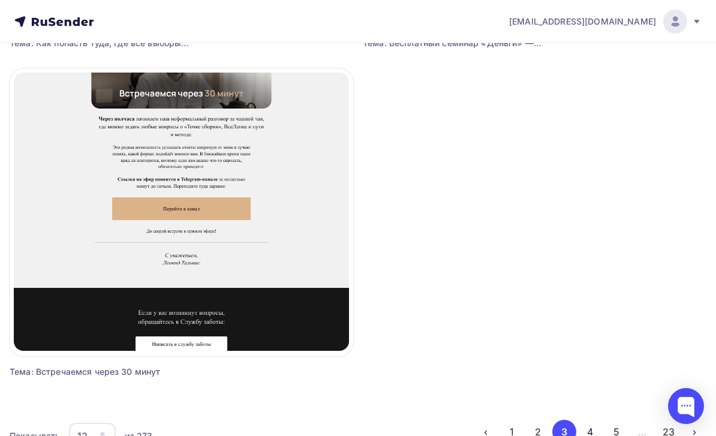
click at [532, 435] on button "2" at bounding box center [538, 431] width 24 height 24
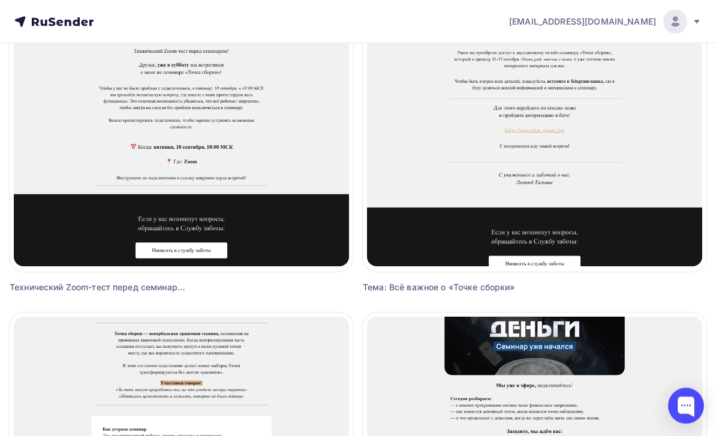
scroll to position [1508, 0]
click at [565, 123] on span "Выбрать шаблон" at bounding box center [534, 122] width 83 height 14
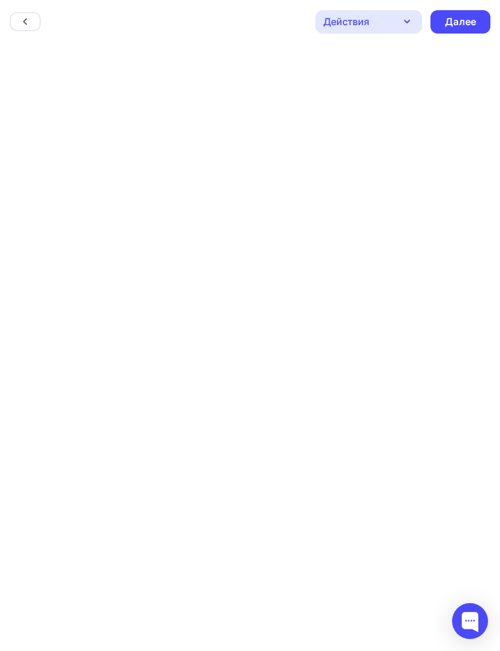
click at [463, 17] on div "Далее" at bounding box center [460, 22] width 31 height 14
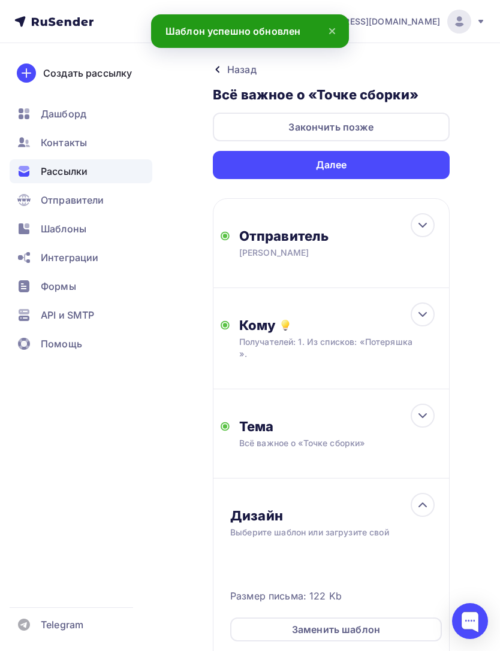
click at [441, 169] on div "Далее" at bounding box center [331, 165] width 237 height 28
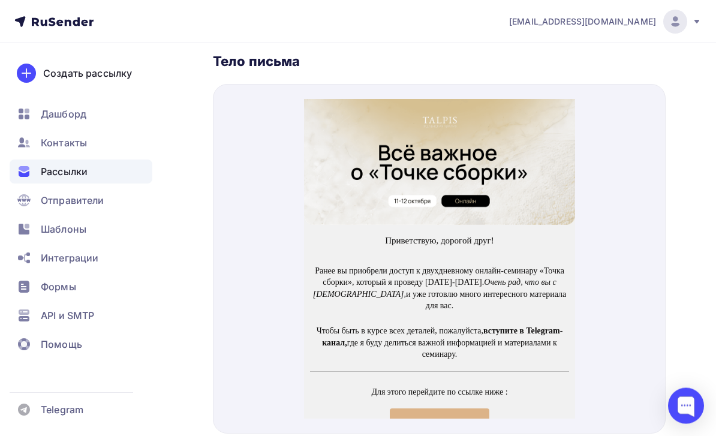
scroll to position [634, 0]
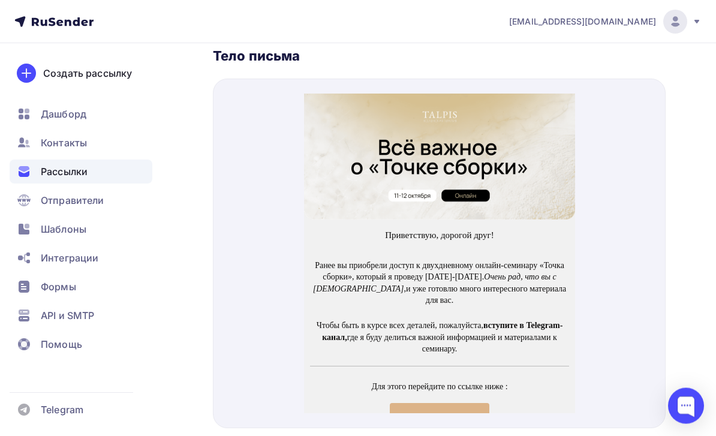
click at [452, 399] on span "Вступить в канал" at bounding box center [438, 404] width 75 height 11
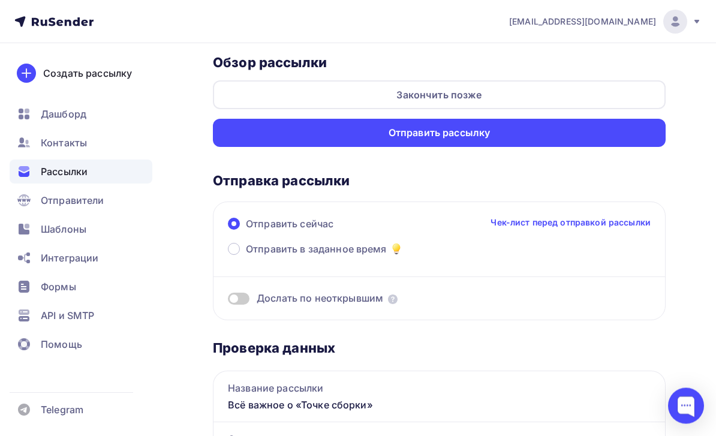
scroll to position [32, 0]
click at [641, 131] on div "Отправить рассылку" at bounding box center [439, 133] width 452 height 28
